Goal: Information Seeking & Learning: Learn about a topic

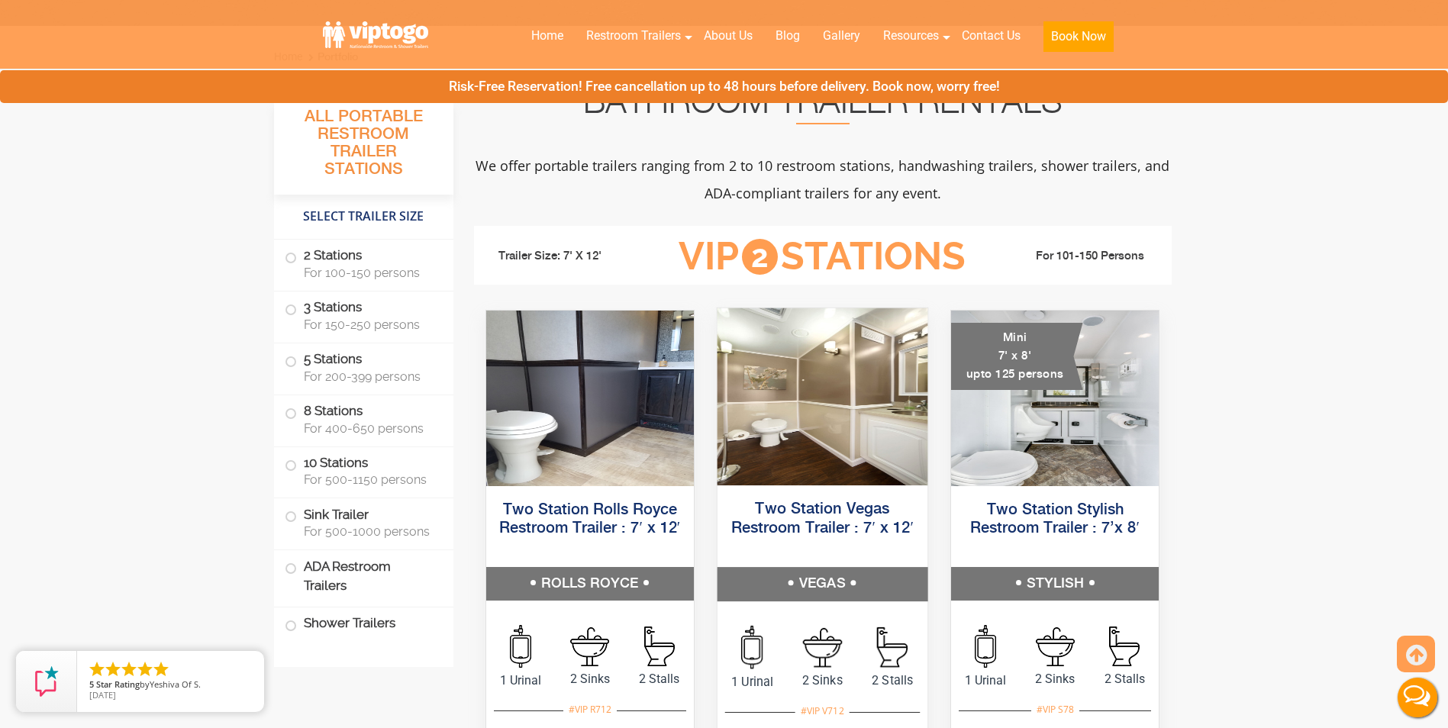
scroll to position [535, 0]
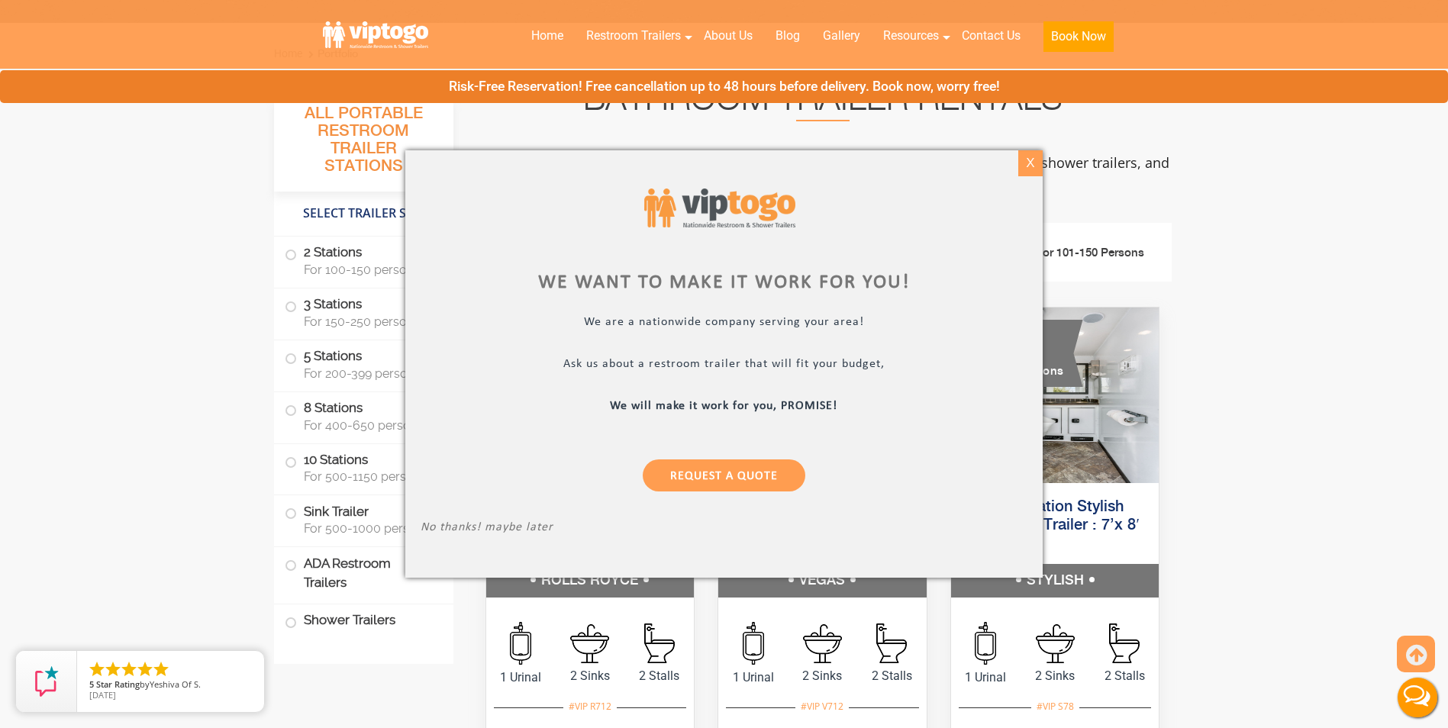
click at [1027, 164] on div "X" at bounding box center [1031, 163] width 24 height 26
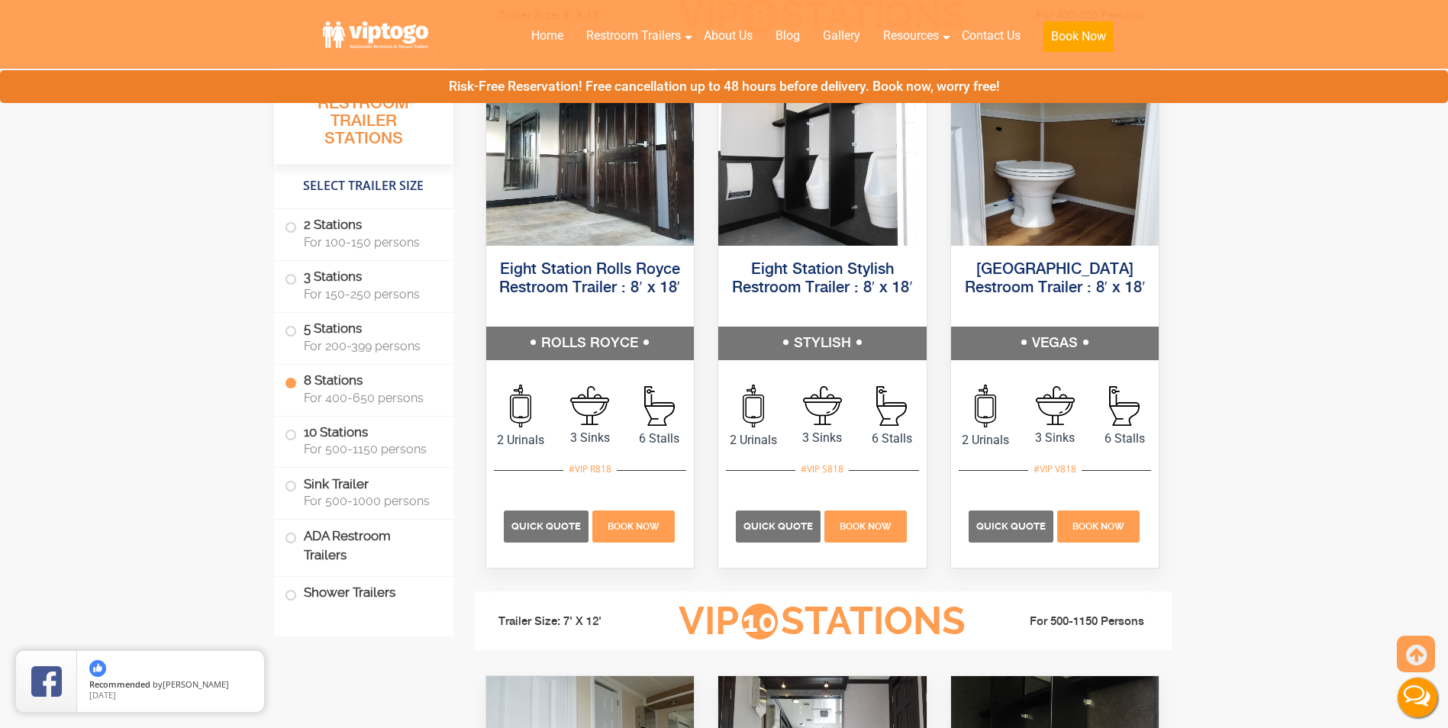
scroll to position [2902, 0]
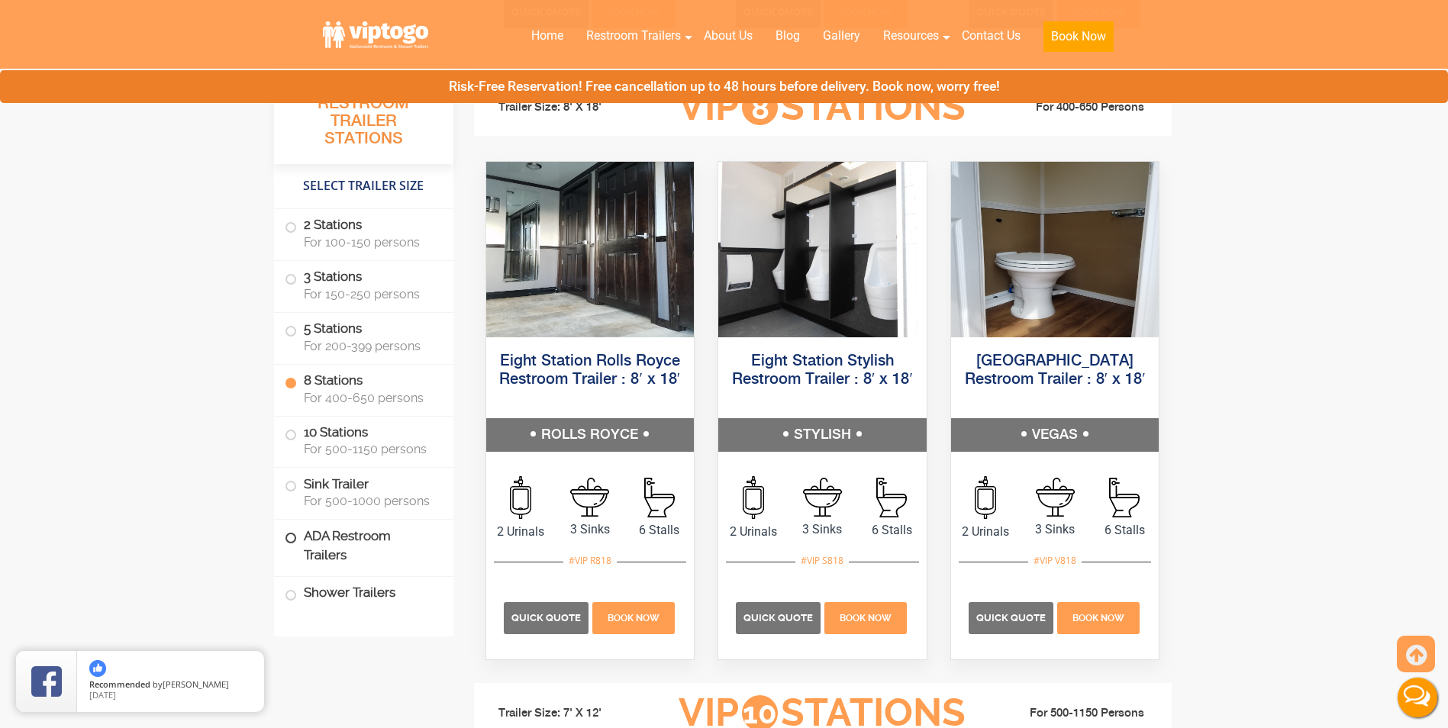
click at [331, 535] on label "ADA Restroom Trailers" at bounding box center [364, 546] width 158 height 52
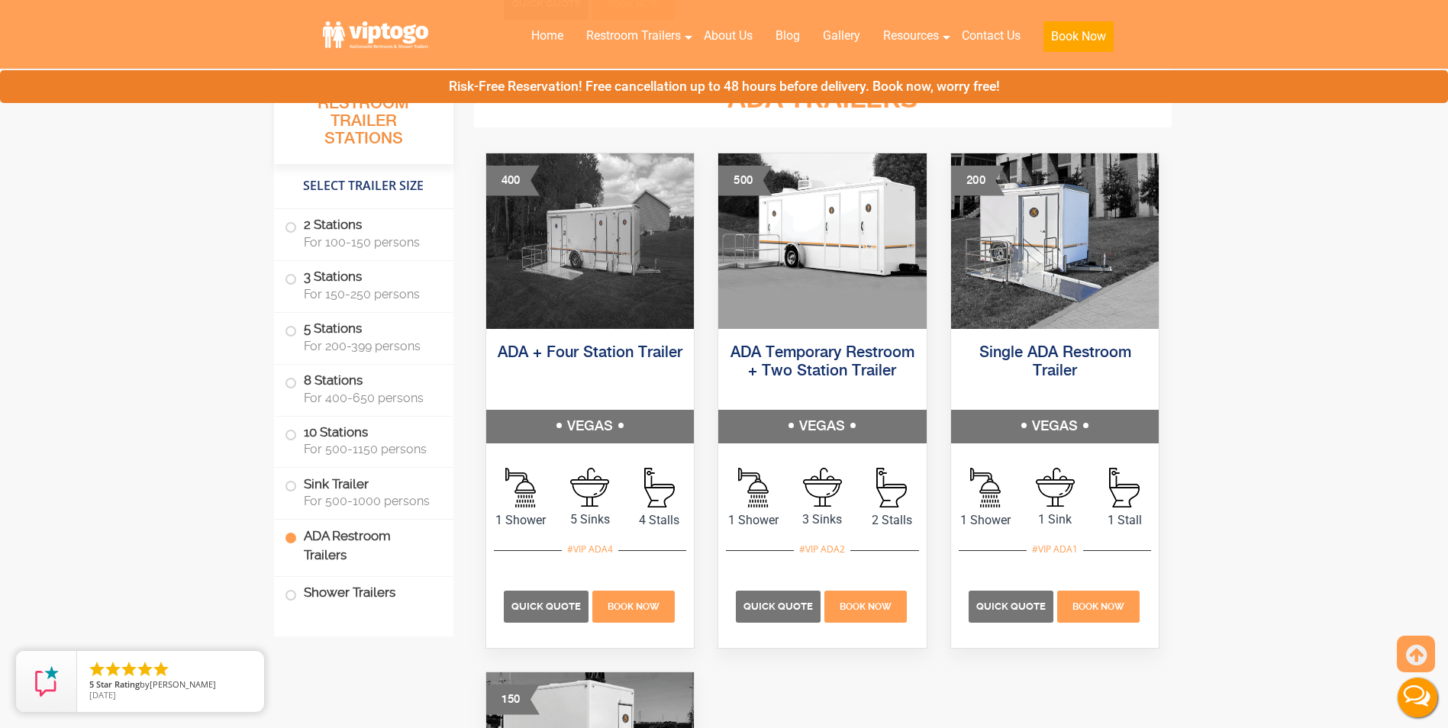
scroll to position [4757, 0]
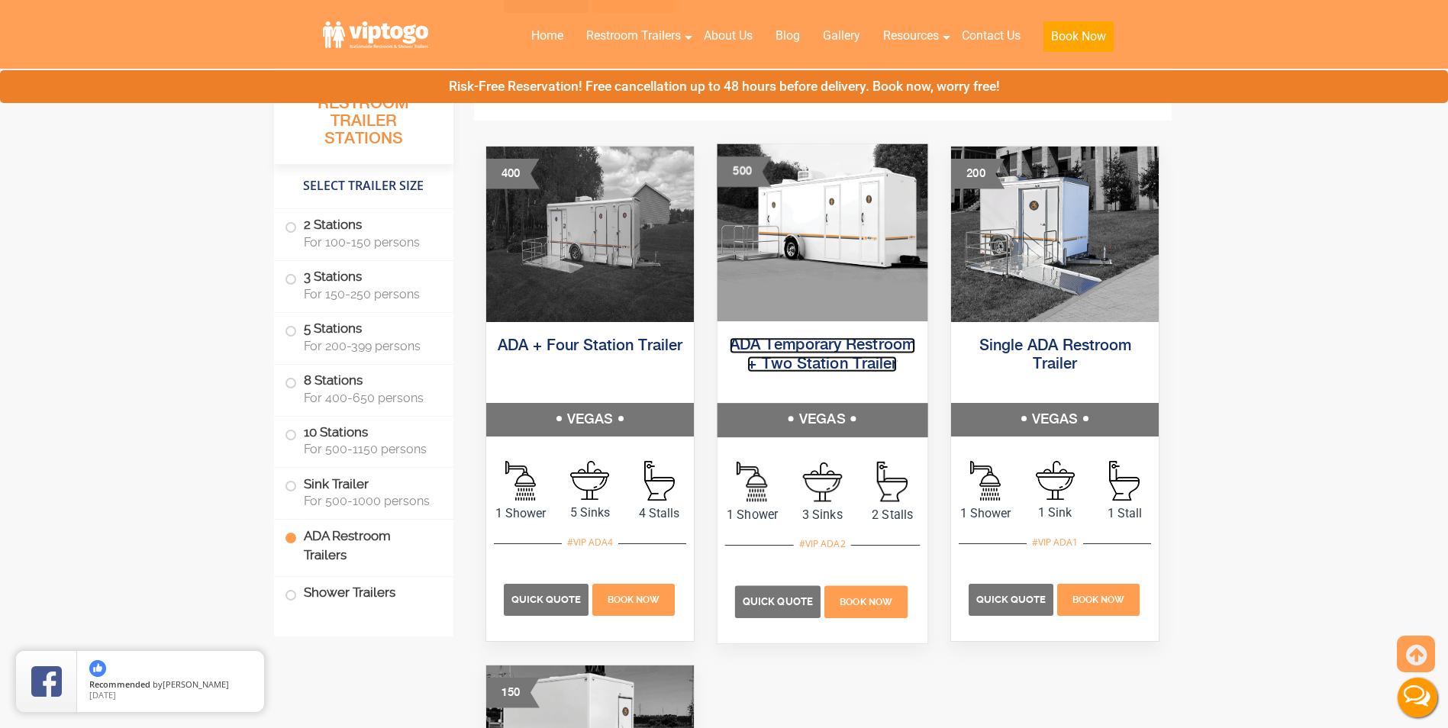
click at [822, 363] on link "ADA Temporary Restroom + Two Station Trailer" at bounding box center [823, 354] width 186 height 34
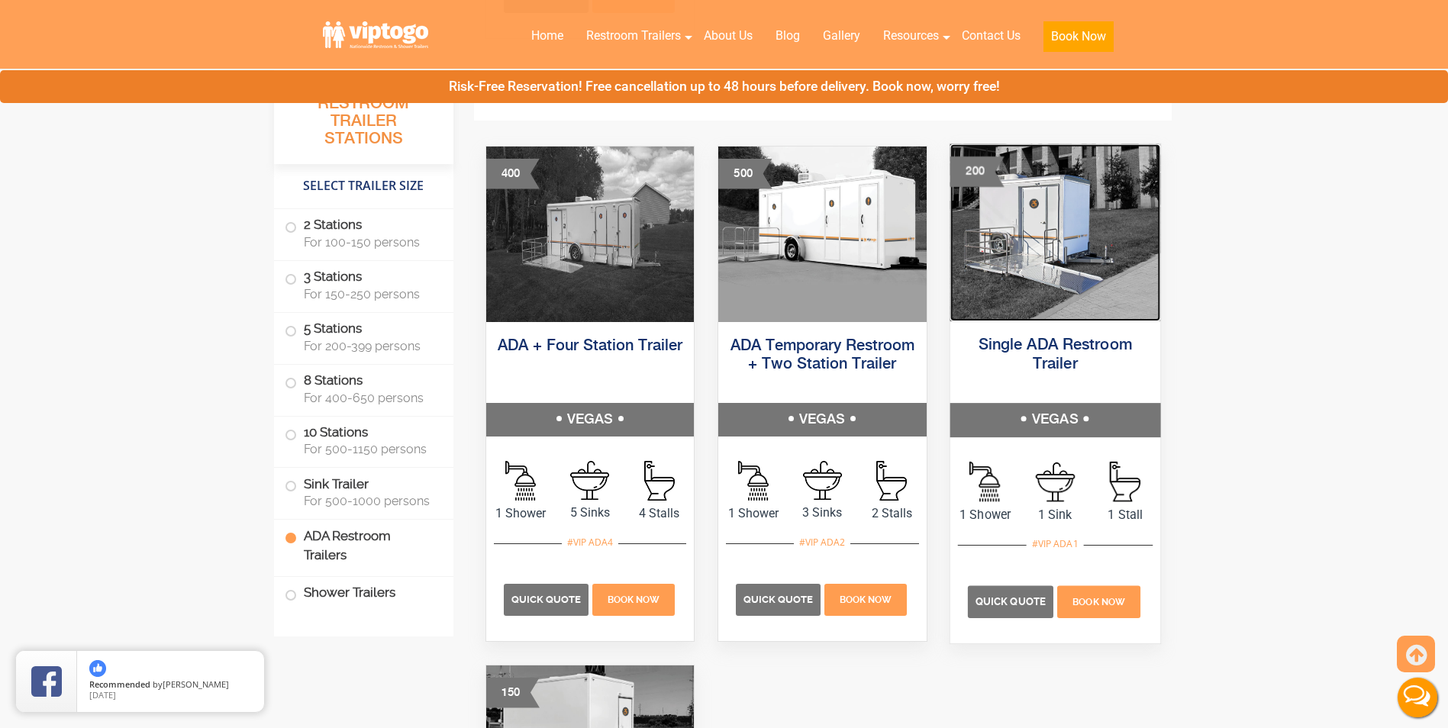
click at [1072, 304] on img at bounding box center [1055, 232] width 210 height 177
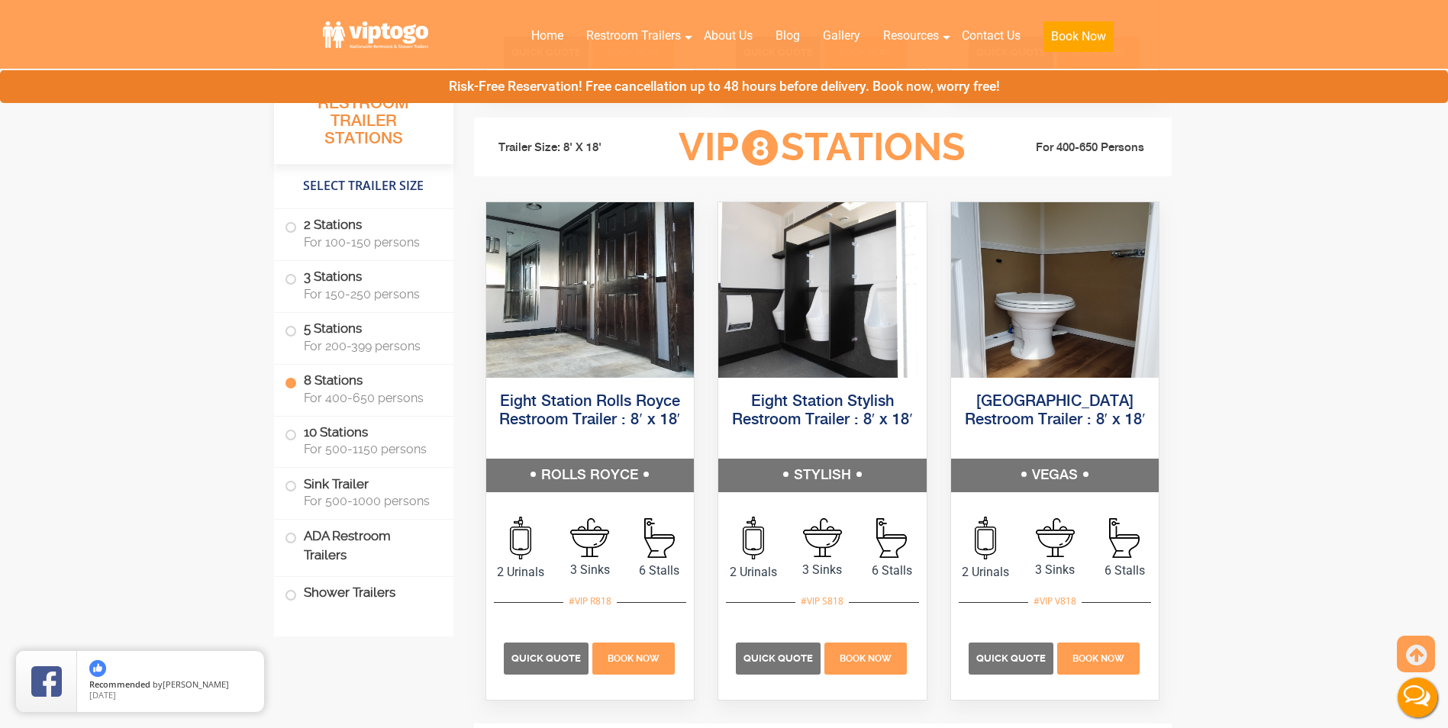
scroll to position [2848, 0]
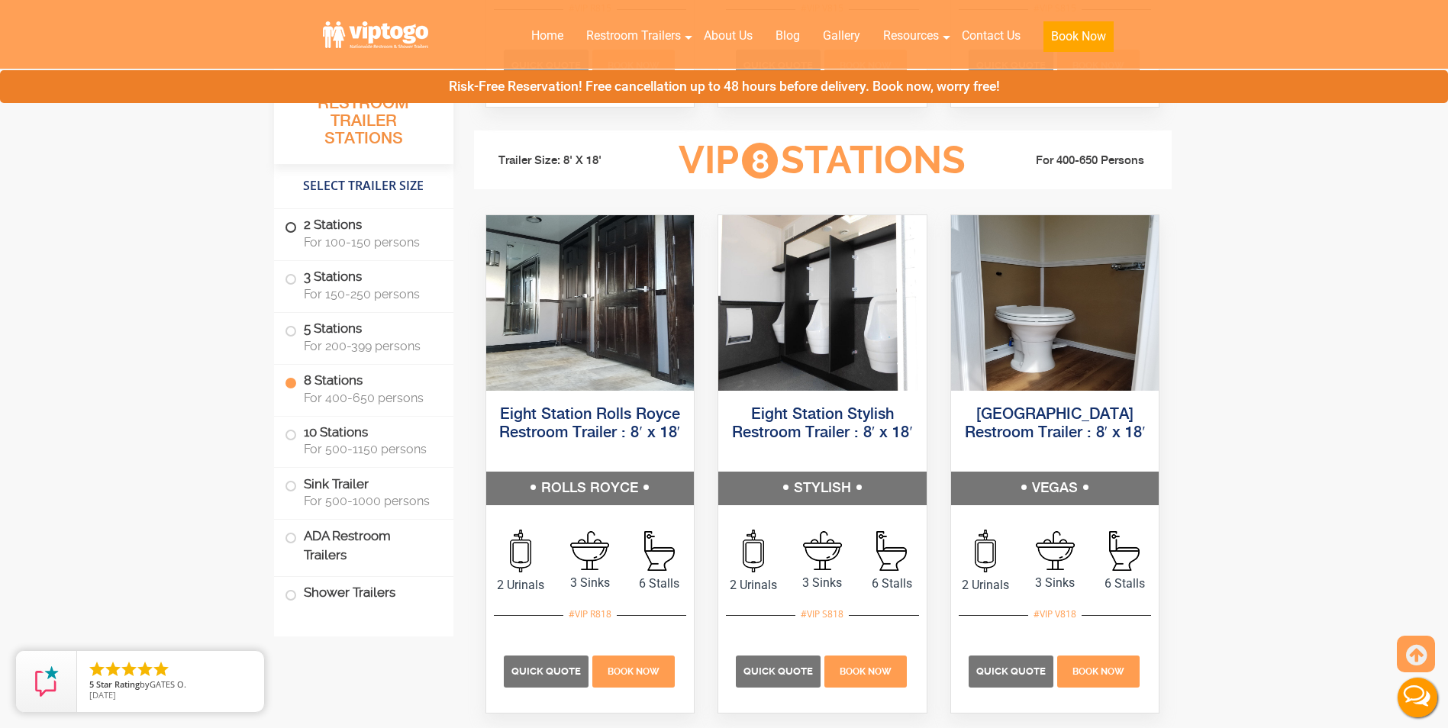
click at [319, 232] on label "2 Stations For 100-150 persons" at bounding box center [364, 232] width 158 height 47
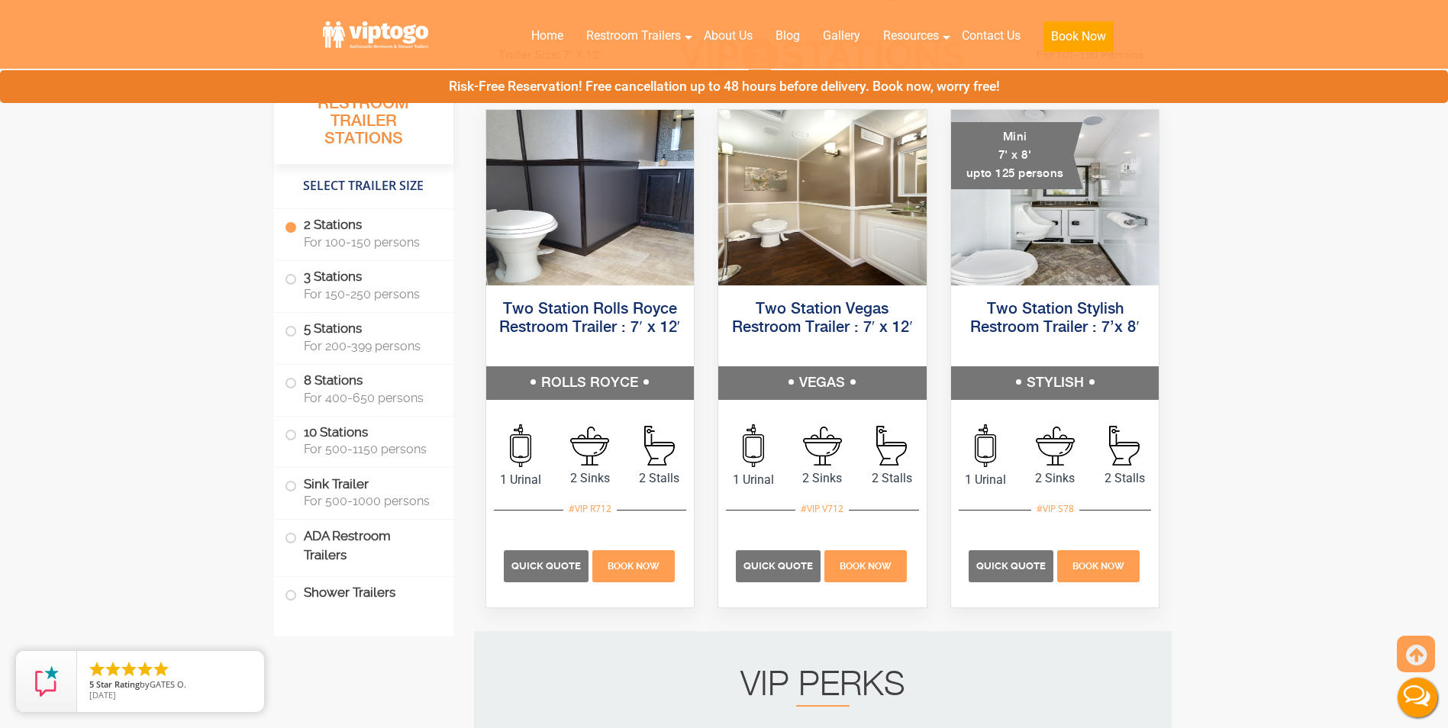
scroll to position [696, 0]
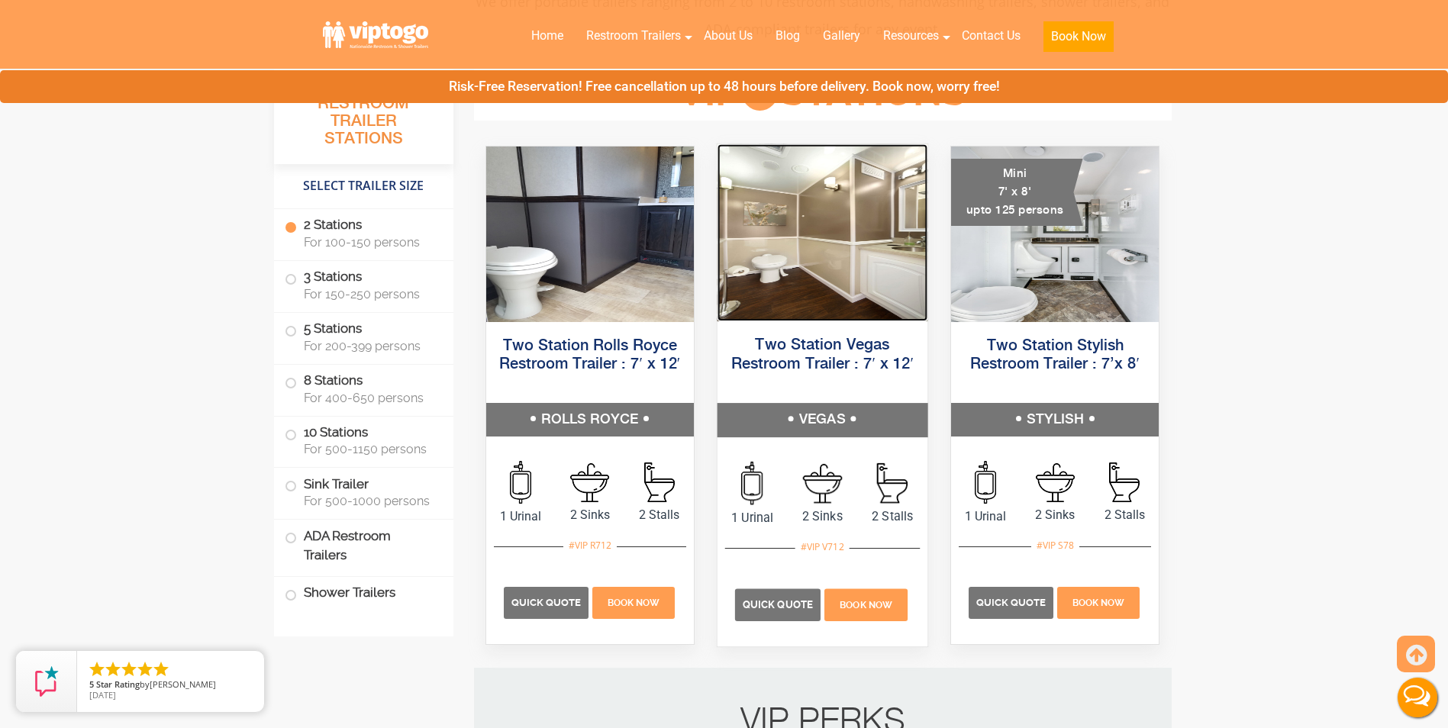
click at [836, 299] on img at bounding box center [823, 232] width 210 height 177
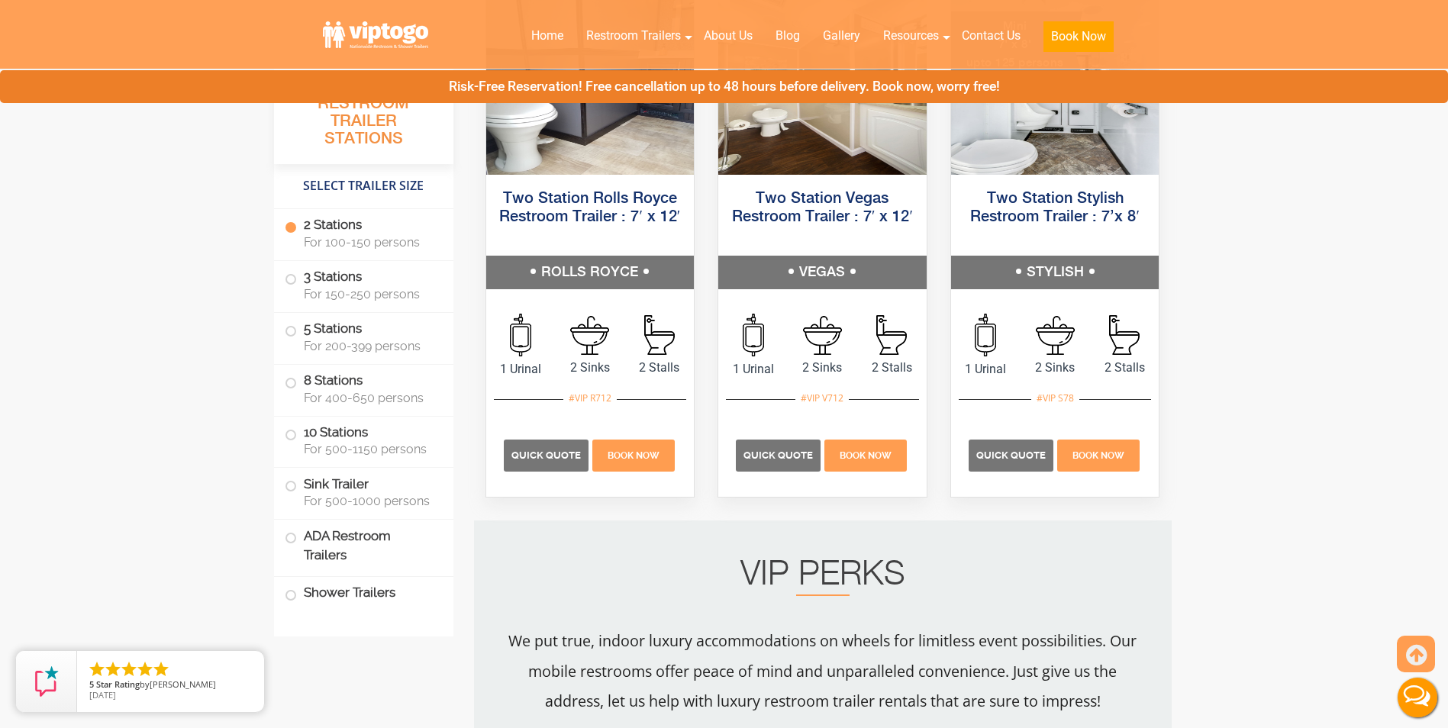
scroll to position [1383, 0]
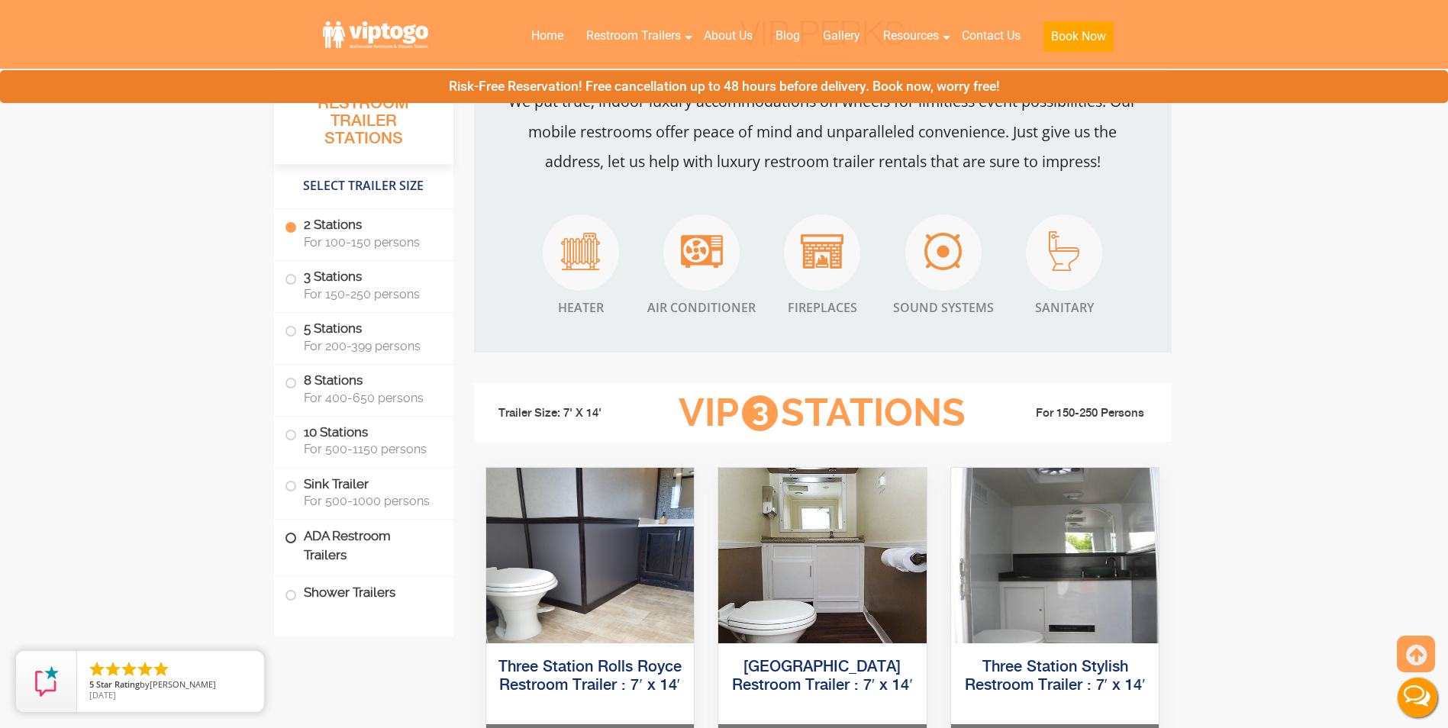
click at [370, 544] on label "ADA Restroom Trailers" at bounding box center [364, 546] width 158 height 52
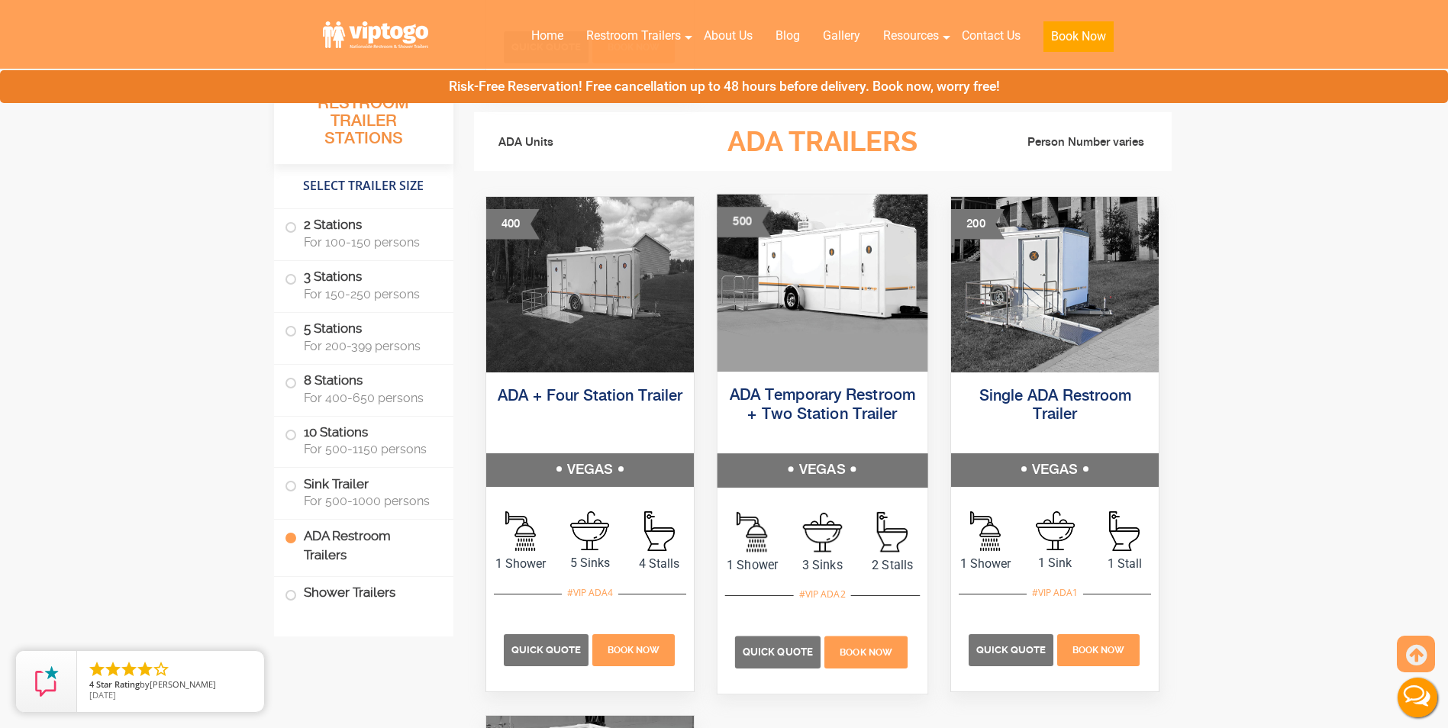
scroll to position [4681, 0]
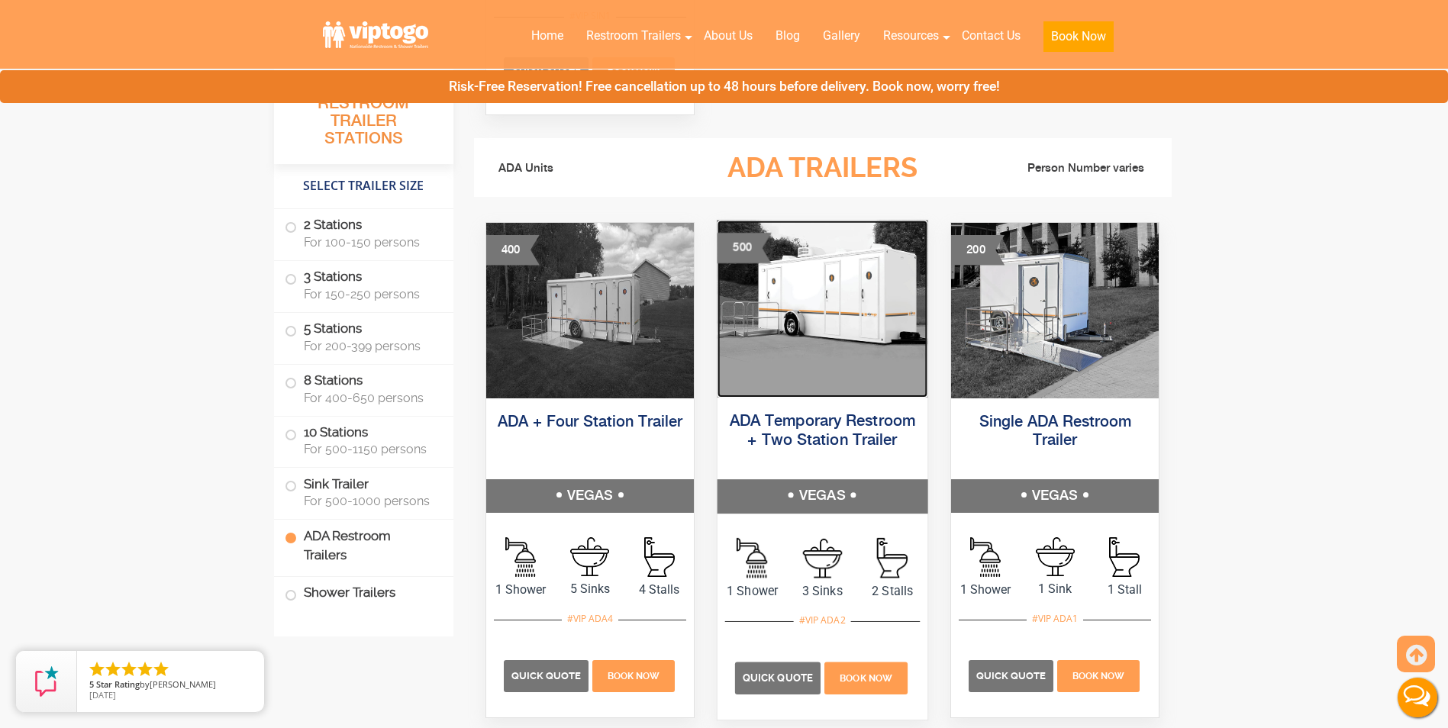
click at [786, 340] on img at bounding box center [823, 308] width 210 height 177
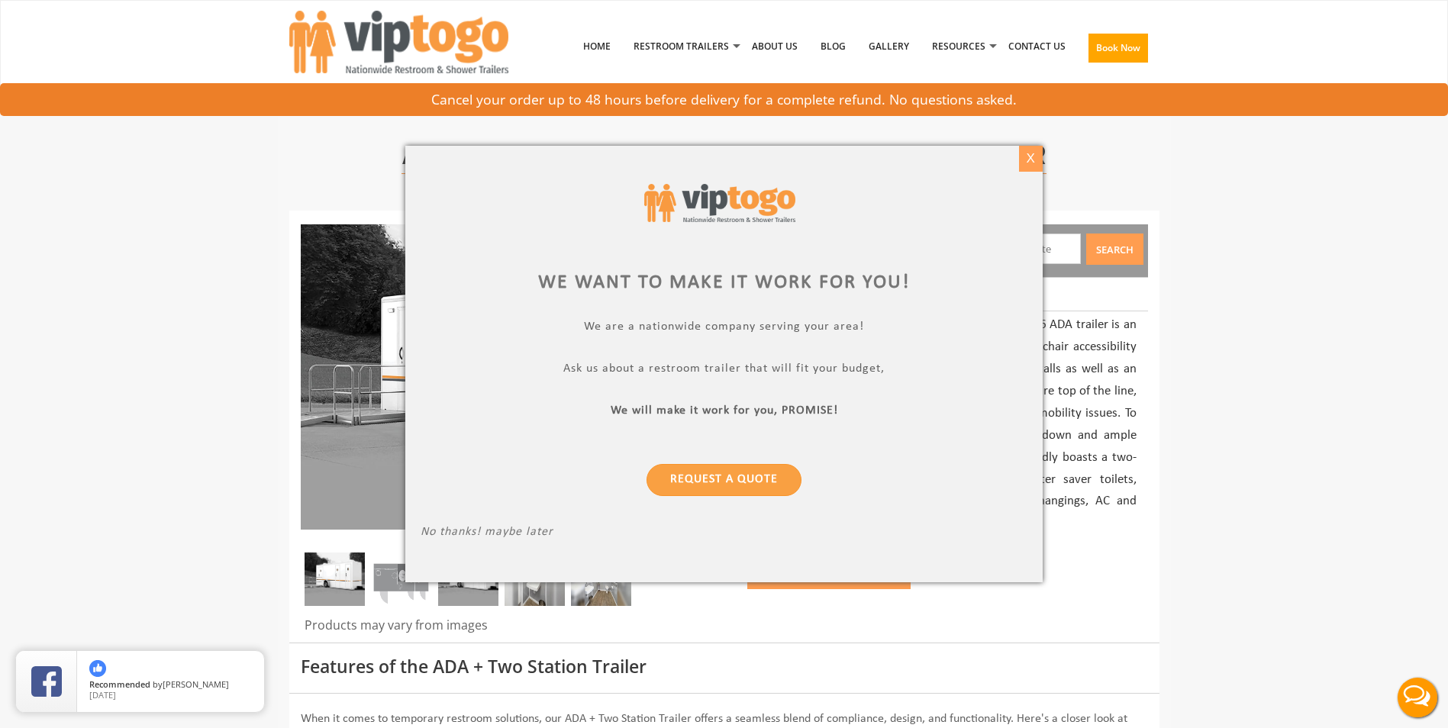
click at [1041, 157] on div "X" at bounding box center [1031, 159] width 24 height 26
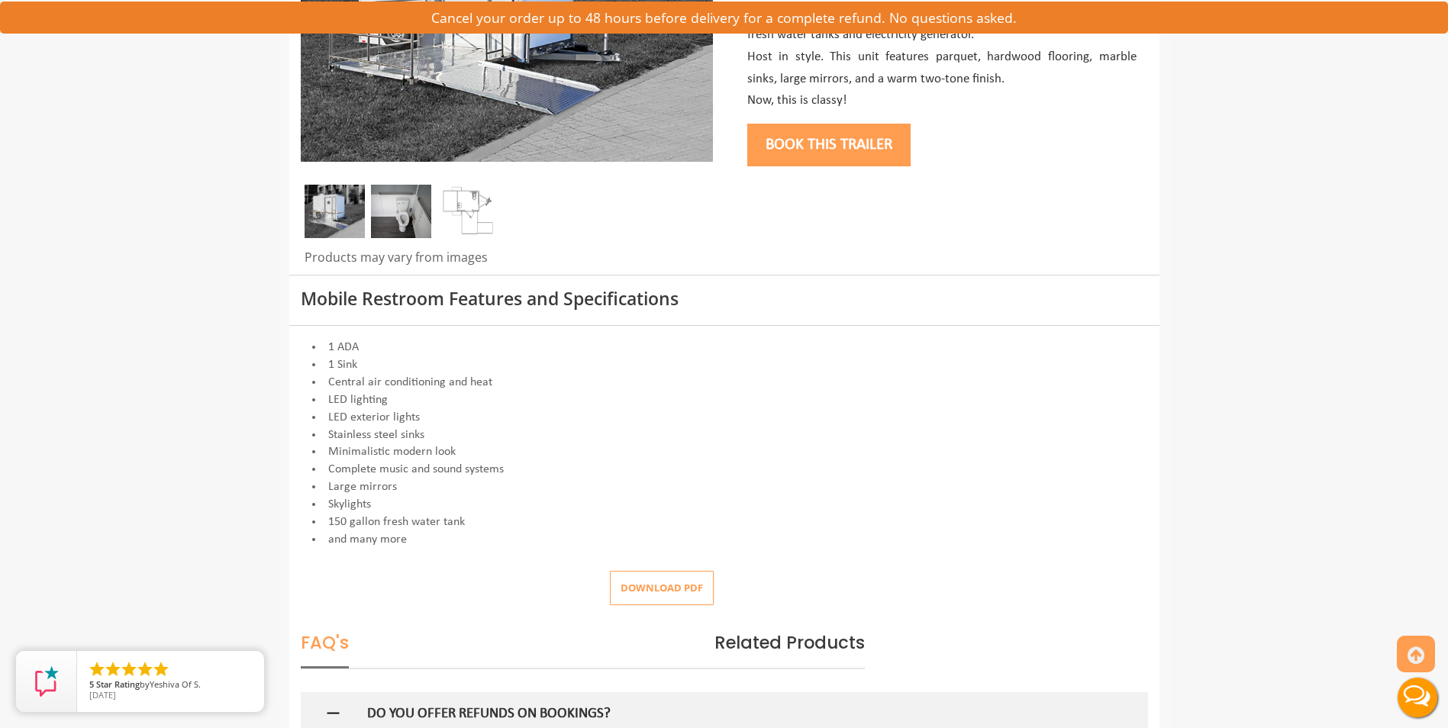
scroll to position [535, 0]
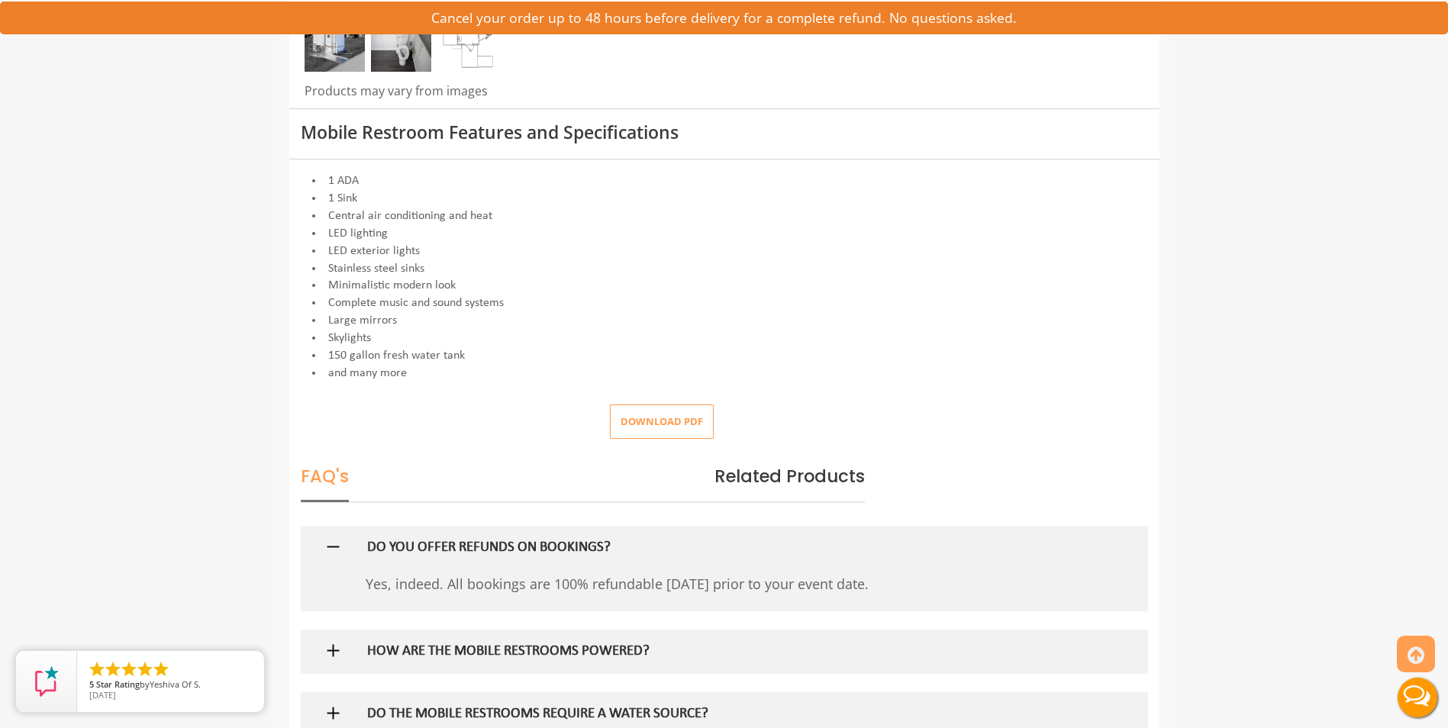
click at [667, 418] on button "Download pdf" at bounding box center [662, 422] width 104 height 34
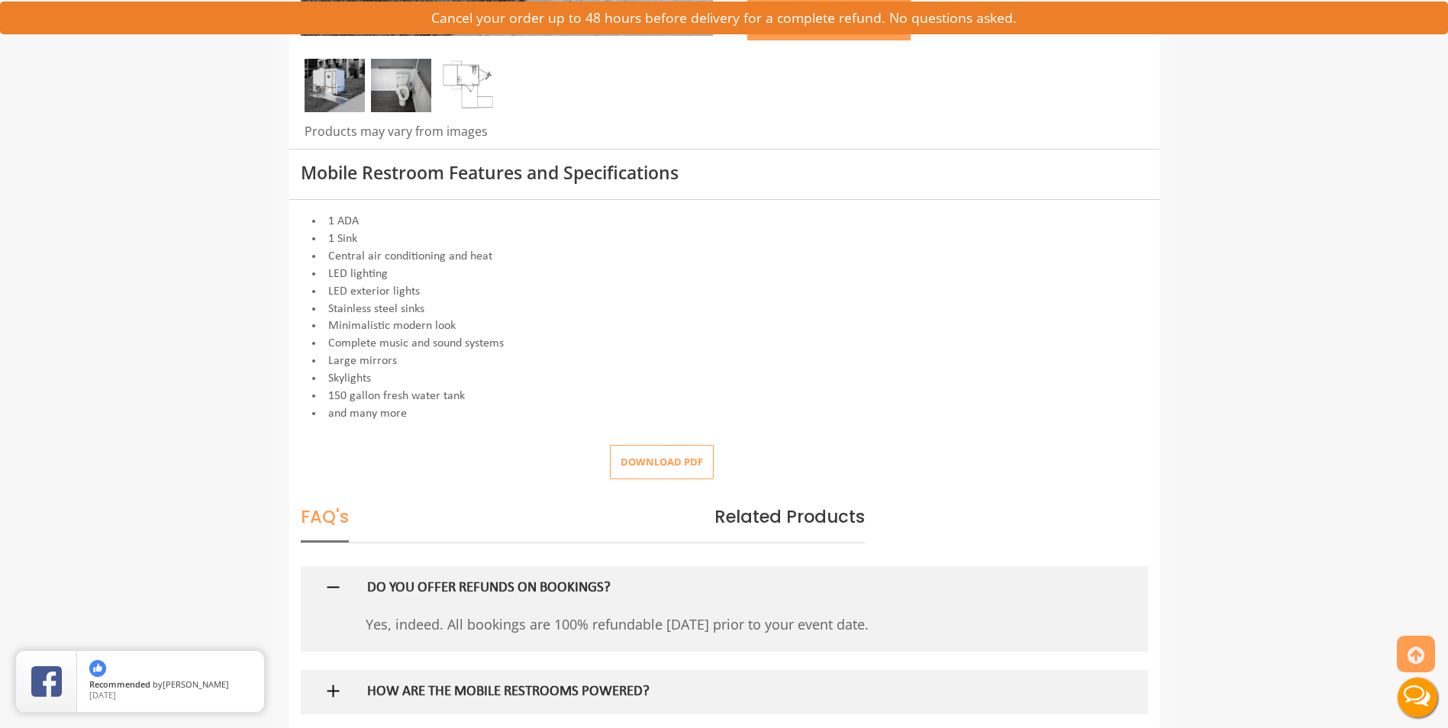
scroll to position [76, 0]
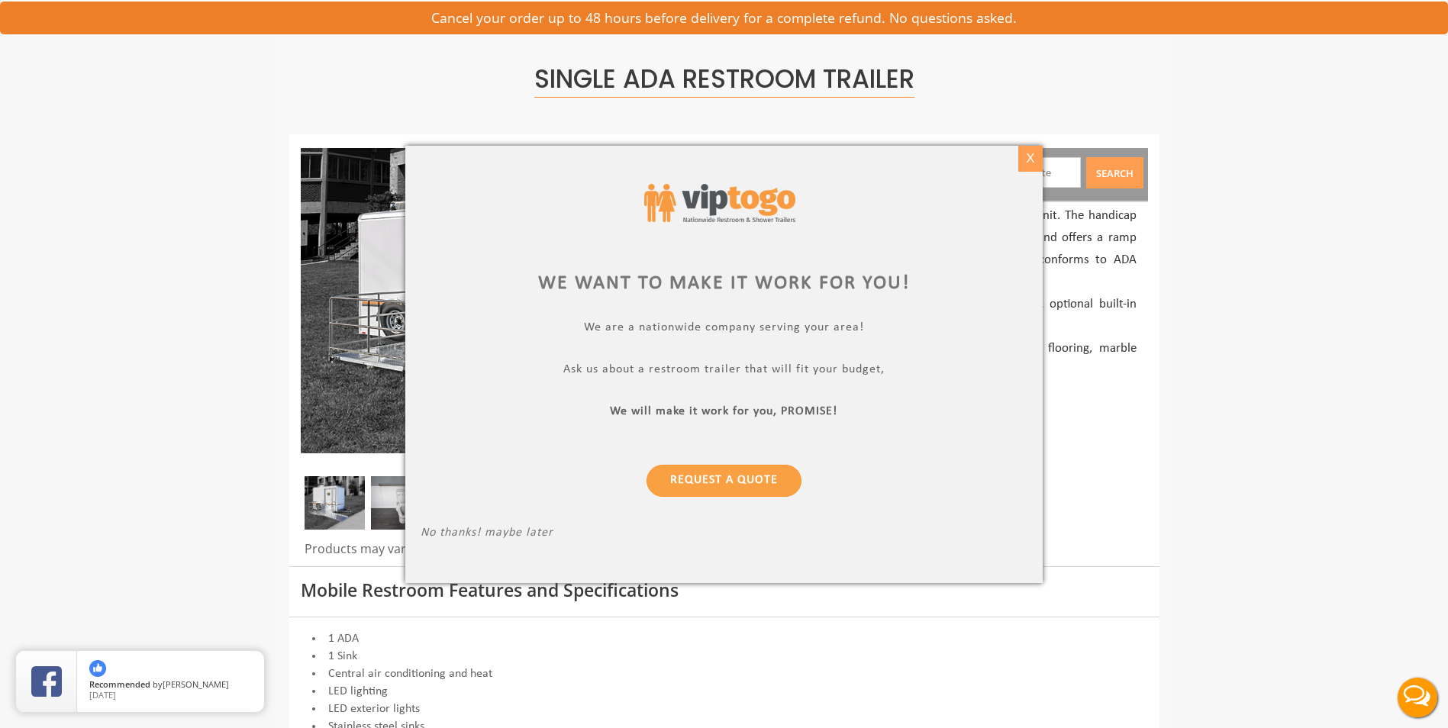
click at [1035, 156] on div "X" at bounding box center [1031, 159] width 24 height 26
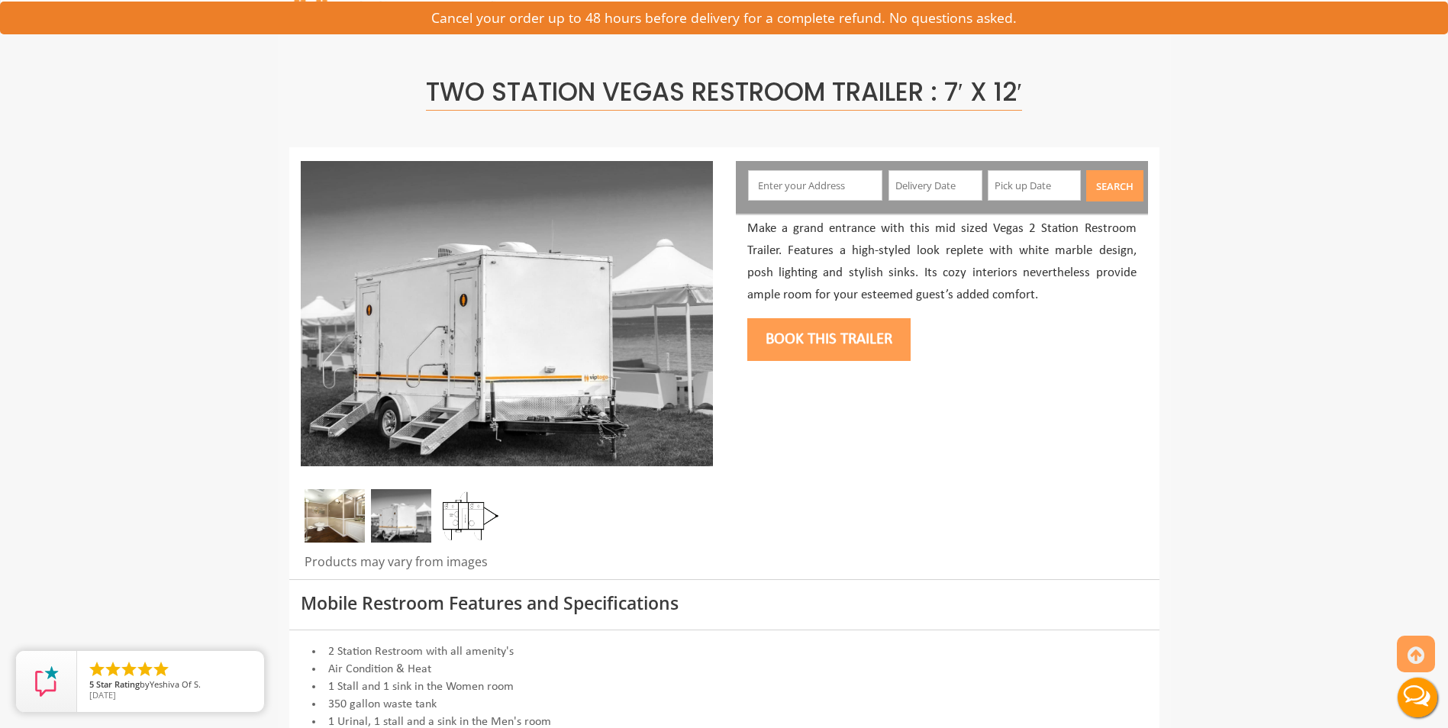
scroll to position [153, 0]
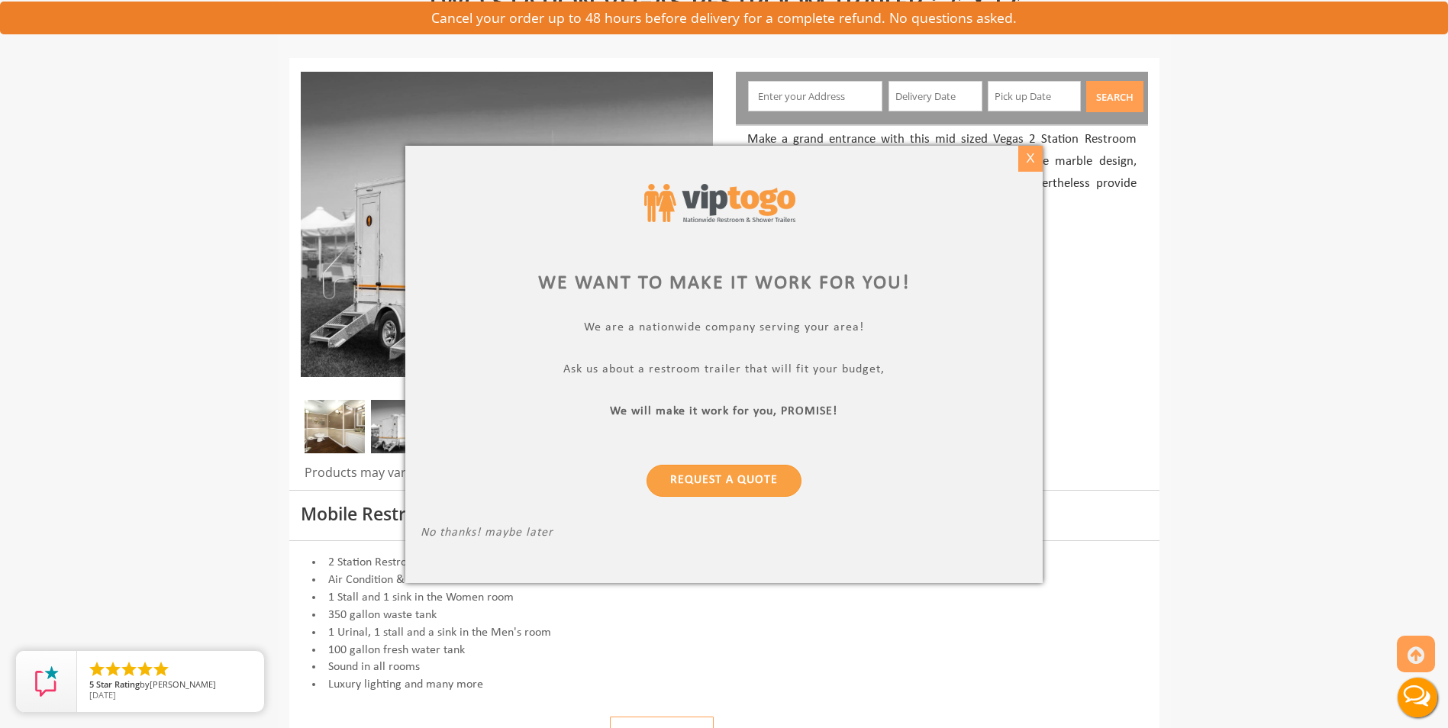
click at [1026, 156] on div "X" at bounding box center [1031, 159] width 24 height 26
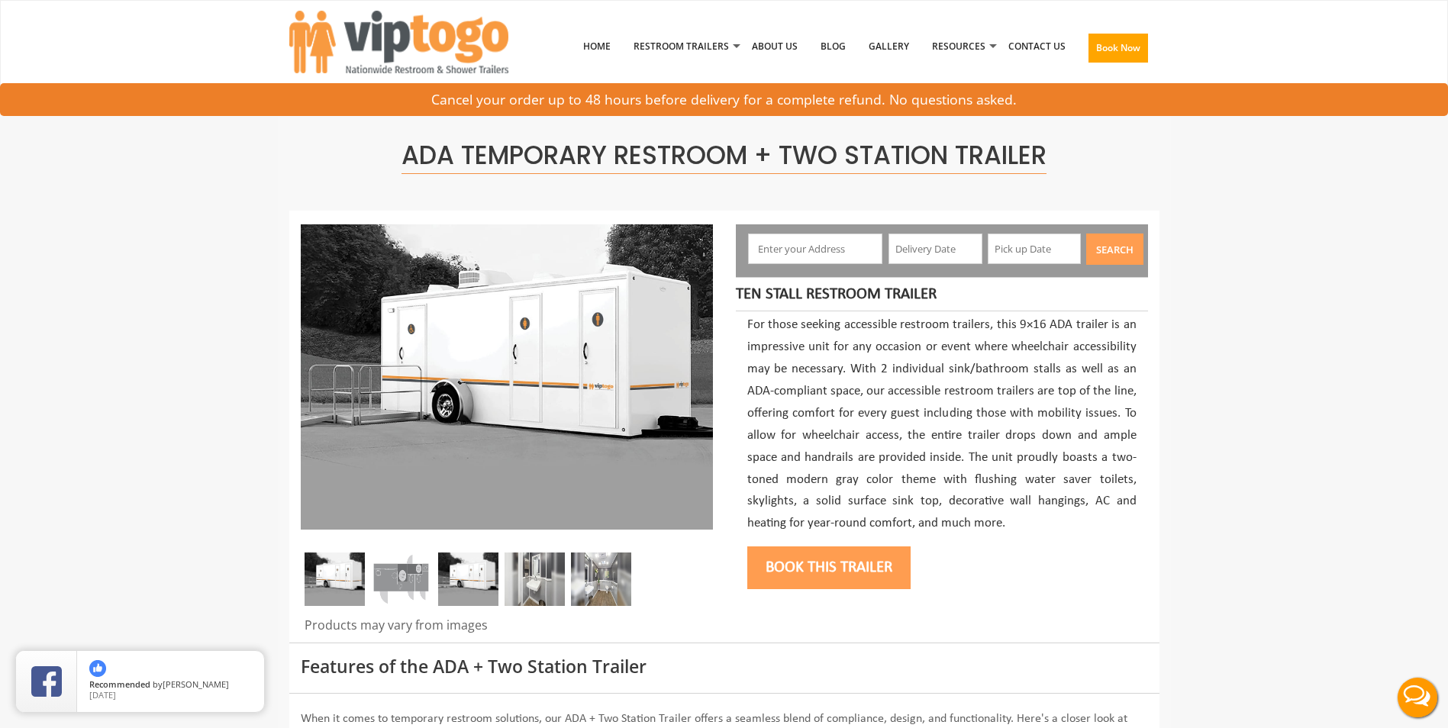
click at [413, 568] on img at bounding box center [401, 579] width 60 height 53
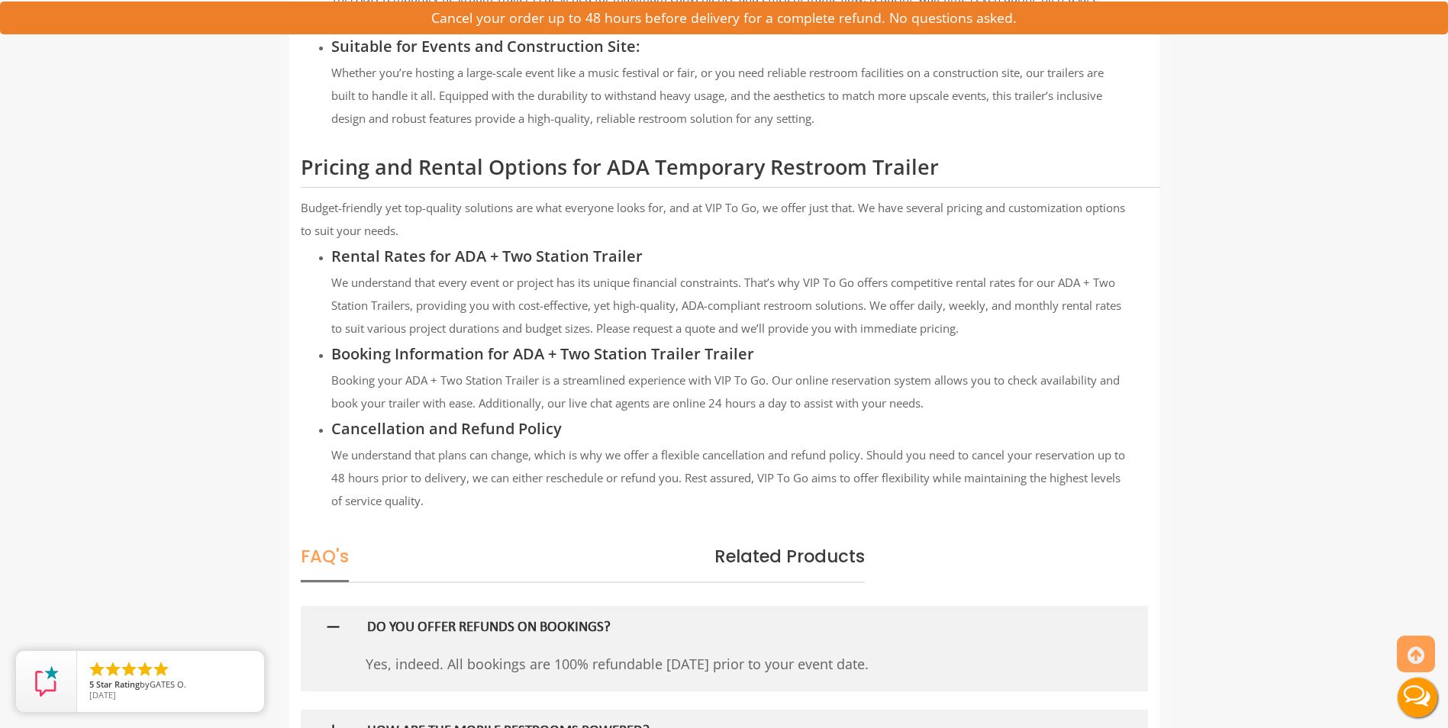
scroll to position [1756, 0]
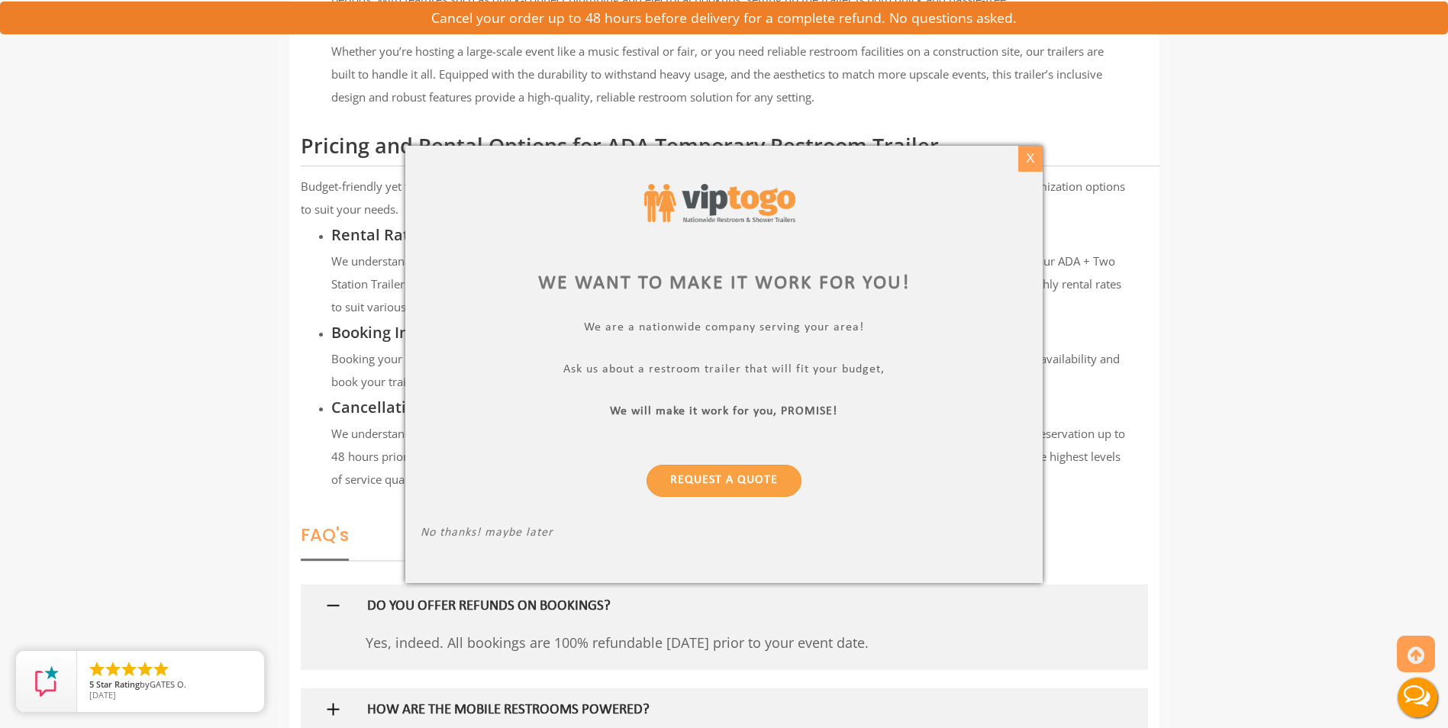
click at [1033, 160] on div "X" at bounding box center [1031, 159] width 24 height 26
